Goal: Information Seeking & Learning: Ask a question

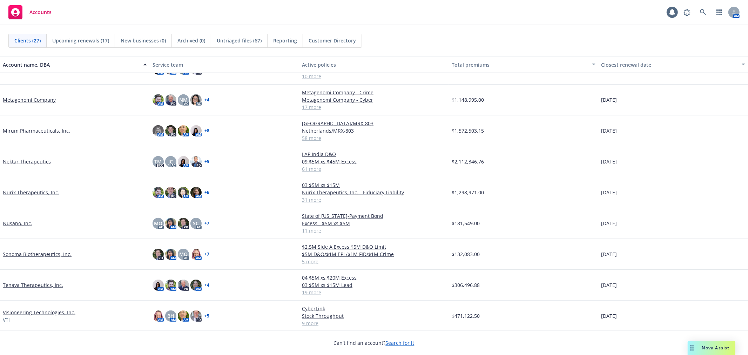
scroll to position [499, 0]
click at [27, 159] on link "Nektar Therapeutics" at bounding box center [27, 160] width 48 height 7
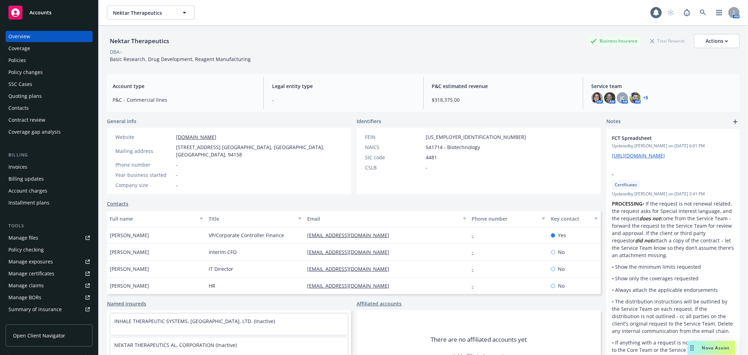
click at [34, 191] on div "Account charges" at bounding box center [27, 190] width 39 height 11
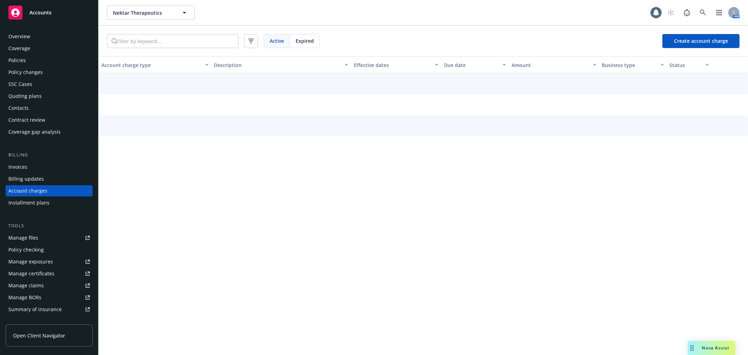
scroll to position [2, 0]
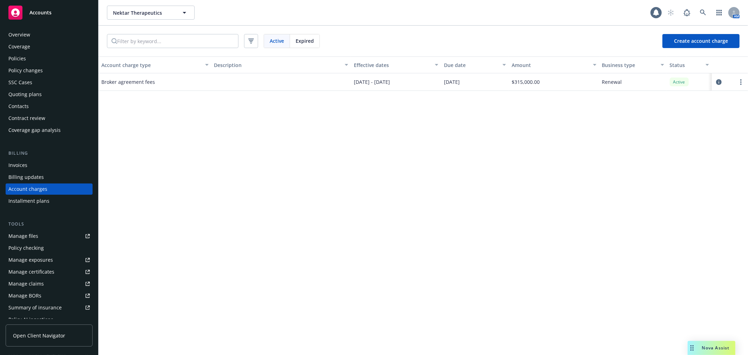
click at [24, 161] on div "Invoices" at bounding box center [17, 164] width 19 height 11
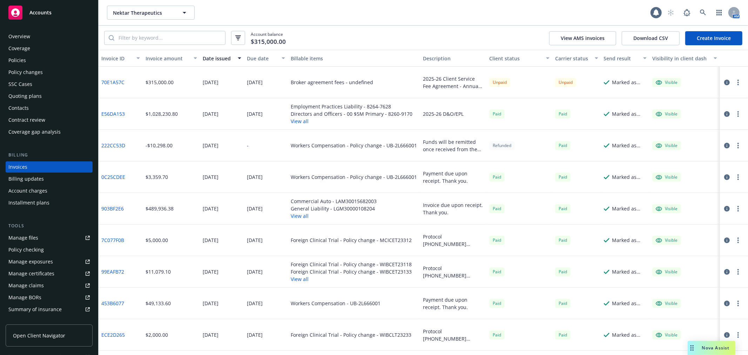
click at [35, 189] on div "Account charges" at bounding box center [27, 190] width 39 height 11
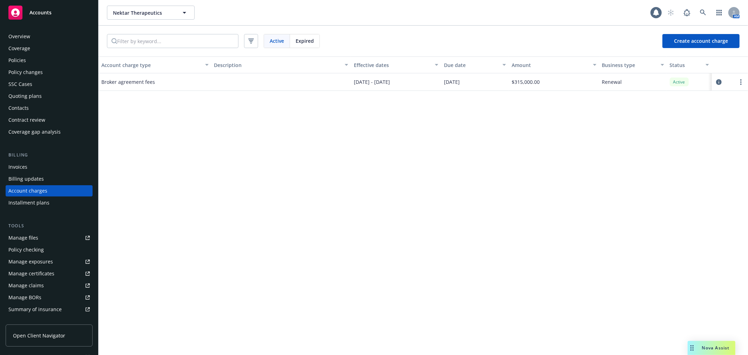
scroll to position [2, 0]
click at [718, 79] on icon "circleInformation" at bounding box center [719, 82] width 6 height 6
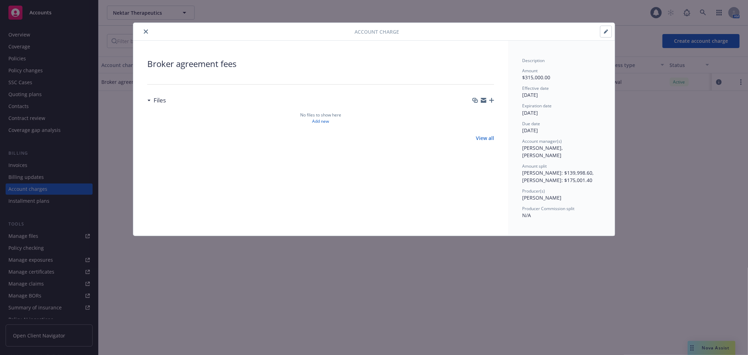
click at [149, 32] on button "close" at bounding box center [146, 31] width 8 height 8
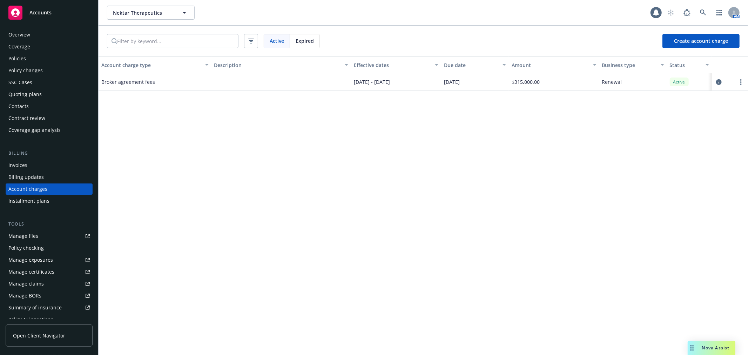
click at [25, 164] on div "Invoices" at bounding box center [17, 164] width 19 height 11
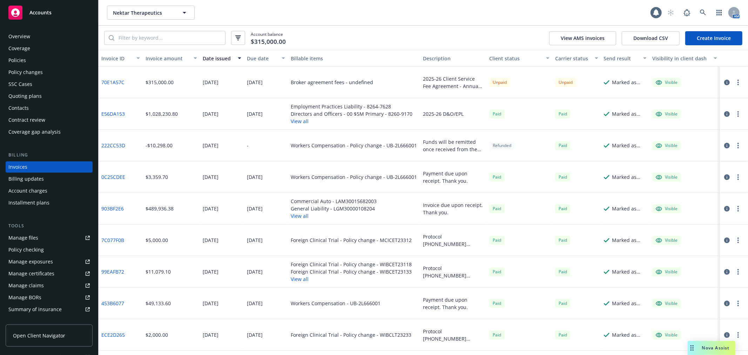
click at [28, 35] on div "Overview" at bounding box center [19, 36] width 22 height 11
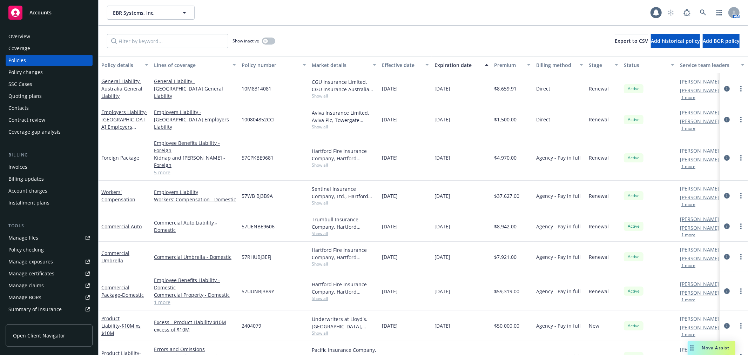
click at [700, 344] on div "Nova Assist" at bounding box center [711, 348] width 48 height 14
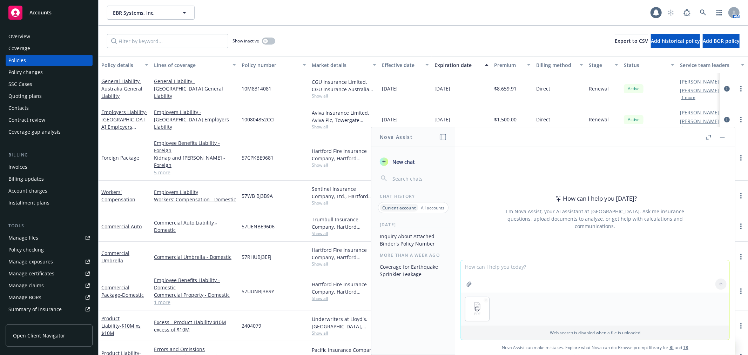
click at [500, 275] on textarea at bounding box center [595, 276] width 268 height 32
type textarea "what is the tiv of the commercial property coverage portion?"
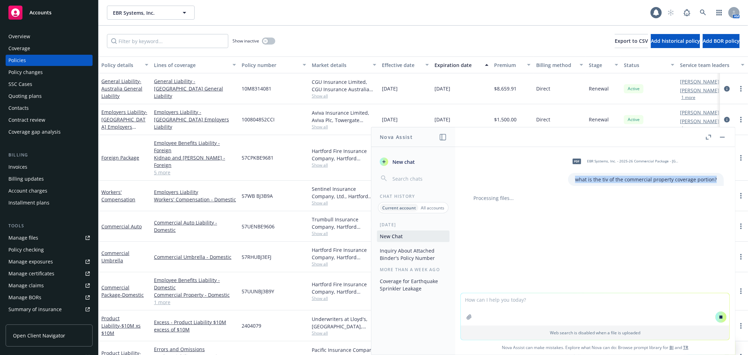
drag, startPoint x: 568, startPoint y: 177, endPoint x: 725, endPoint y: 177, distance: 156.3
click at [725, 177] on div "pdf EBR Systems, Inc. - 2025-26 Commercial Package - Hartford - Binder.pdf what…" at bounding box center [595, 220] width 280 height 146
copy p "what is the tiv of the commercial property coverage portion?"
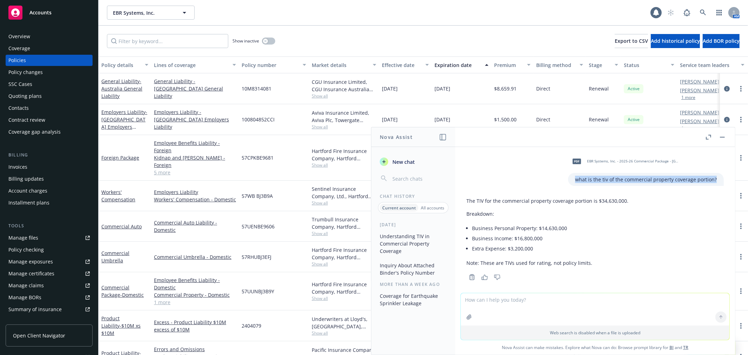
scroll to position [6, 0]
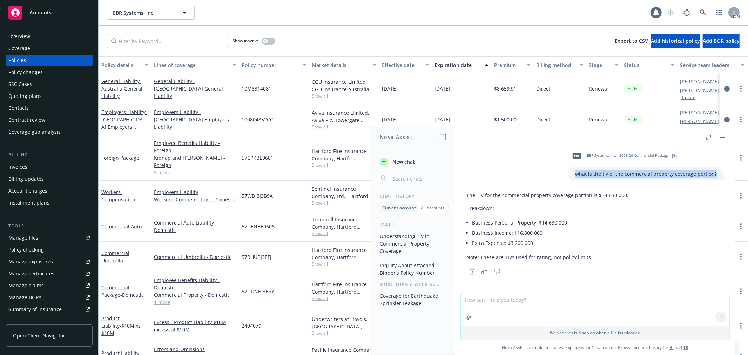
click at [718, 136] on button "button" at bounding box center [722, 137] width 8 height 8
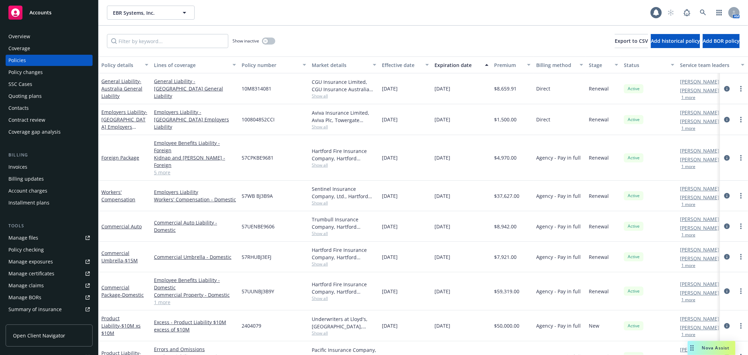
click at [43, 270] on div "Manage certificates" at bounding box center [31, 273] width 46 height 11
click at [151, 39] on input "Filter by keyword..." at bounding box center [167, 41] width 121 height 14
click at [32, 176] on div "Billing updates" at bounding box center [25, 178] width 35 height 11
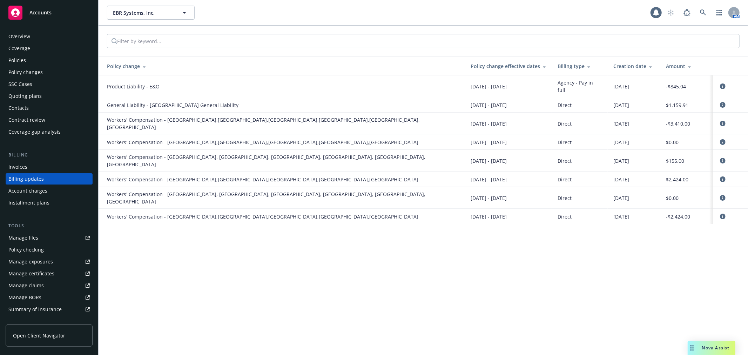
click at [31, 190] on div "Account charges" at bounding box center [27, 190] width 39 height 11
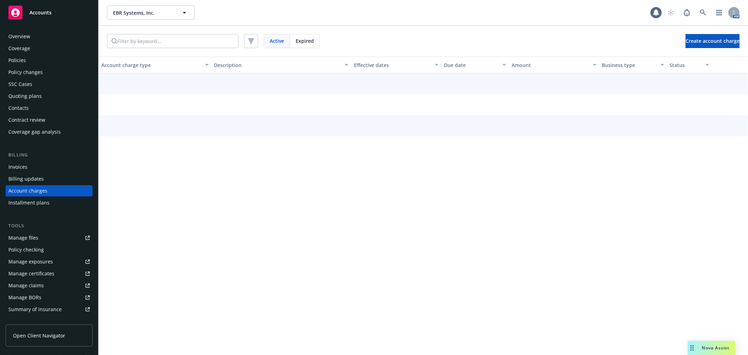
scroll to position [2, 0]
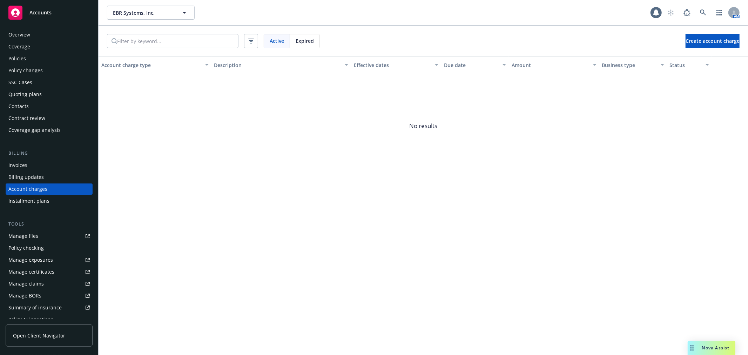
click at [24, 164] on div "Invoices" at bounding box center [17, 164] width 19 height 11
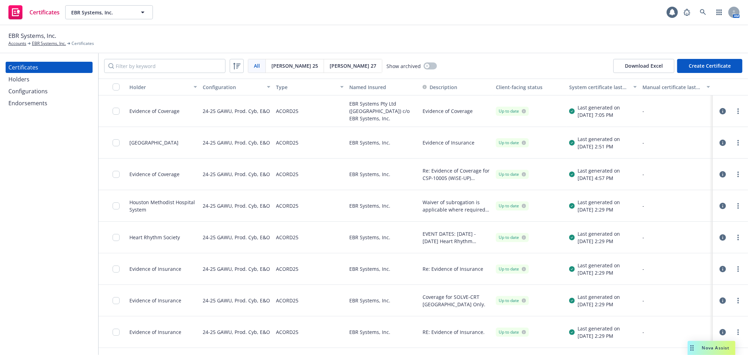
click at [56, 93] on div "Configurations" at bounding box center [48, 91] width 81 height 11
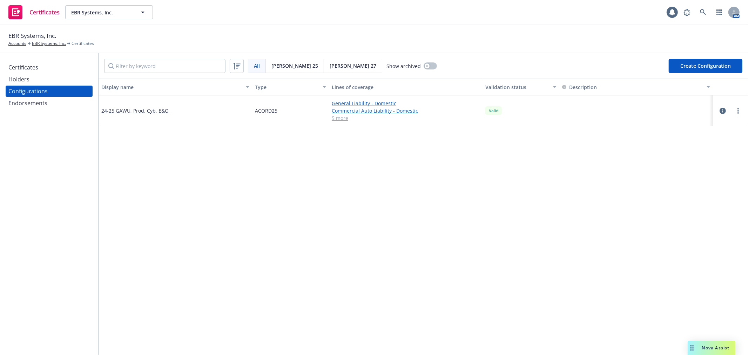
click at [46, 106] on div "Endorsements" at bounding box center [48, 102] width 81 height 11
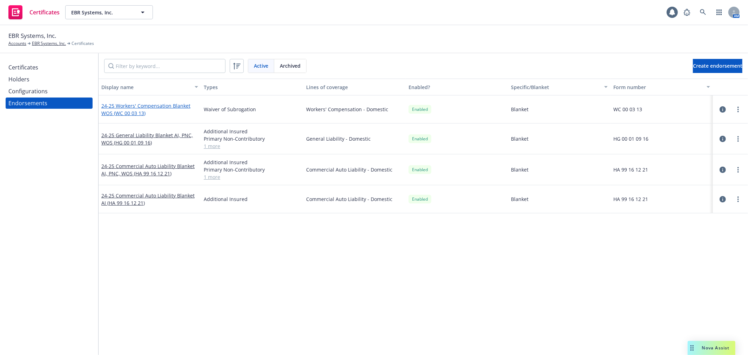
click at [129, 106] on link "24-25 Workers' Compensation Blanket WOS (WC 00 03 13)" at bounding box center [145, 109] width 89 height 14
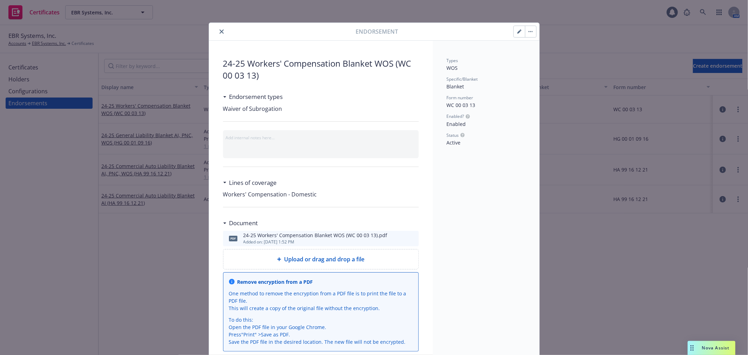
click at [219, 32] on icon "close" at bounding box center [221, 31] width 4 height 4
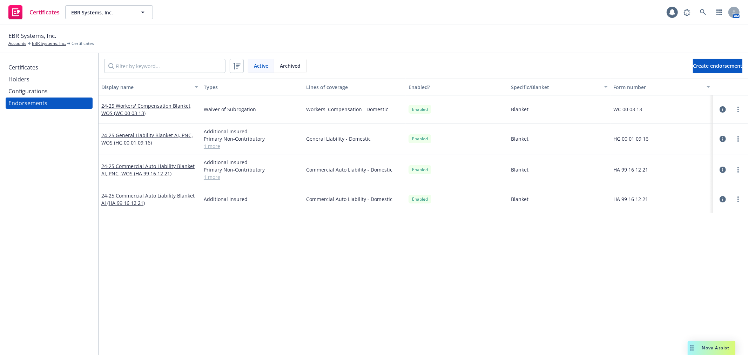
click at [50, 94] on div "Configurations" at bounding box center [48, 91] width 81 height 11
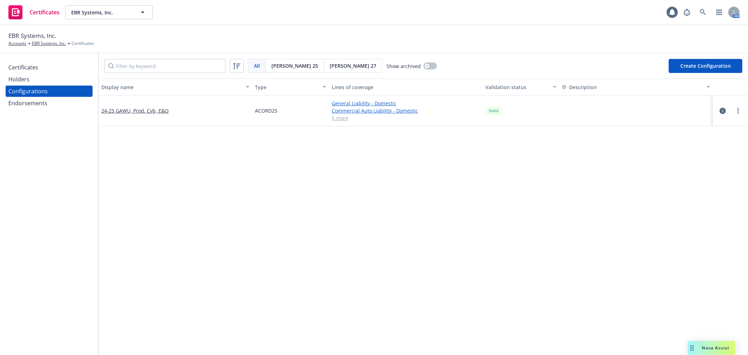
click at [43, 81] on div "Holders" at bounding box center [48, 79] width 81 height 11
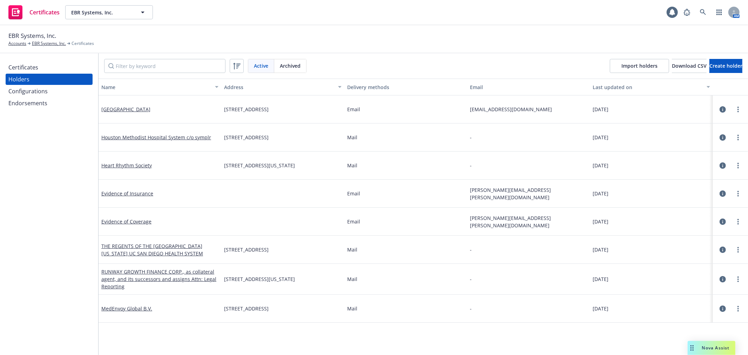
click at [20, 65] on div "Certificates" at bounding box center [23, 67] width 30 height 11
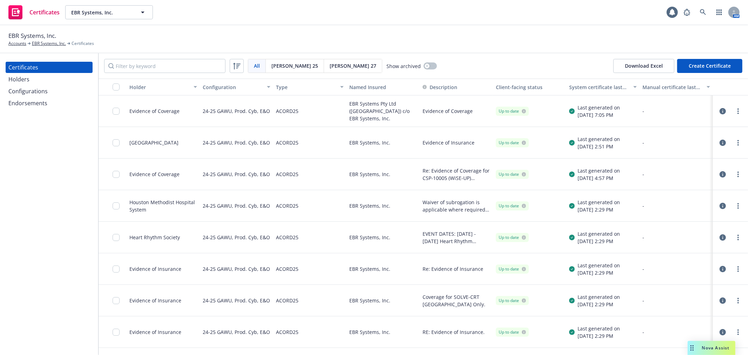
click at [43, 87] on div "Configurations" at bounding box center [27, 91] width 39 height 11
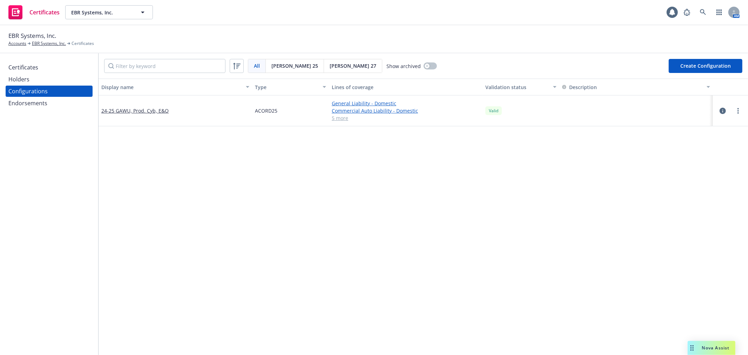
click at [35, 79] on div "Holders" at bounding box center [48, 79] width 81 height 11
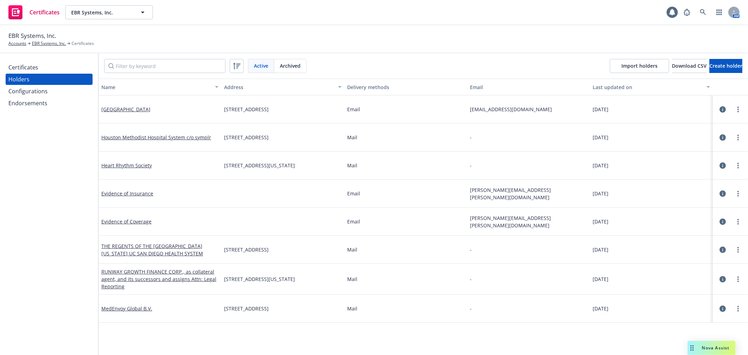
click at [35, 90] on div "Configurations" at bounding box center [27, 91] width 39 height 11
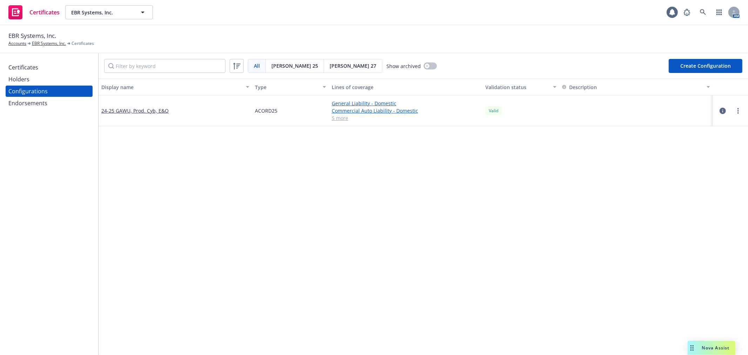
click at [36, 103] on div "Endorsements" at bounding box center [27, 102] width 39 height 11
